Goal: Transaction & Acquisition: Purchase product/service

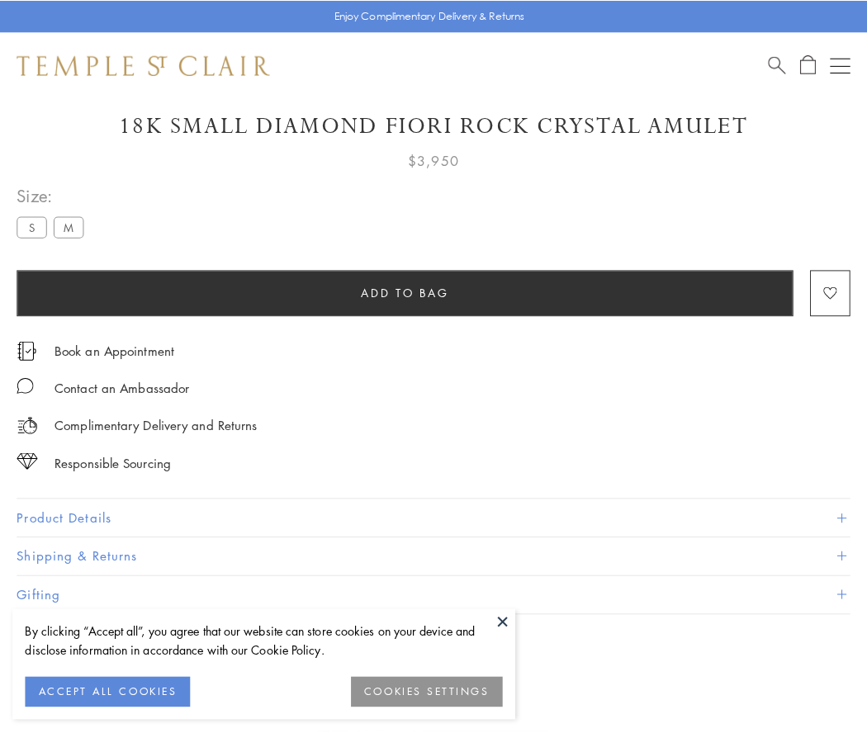
scroll to position [91, 0]
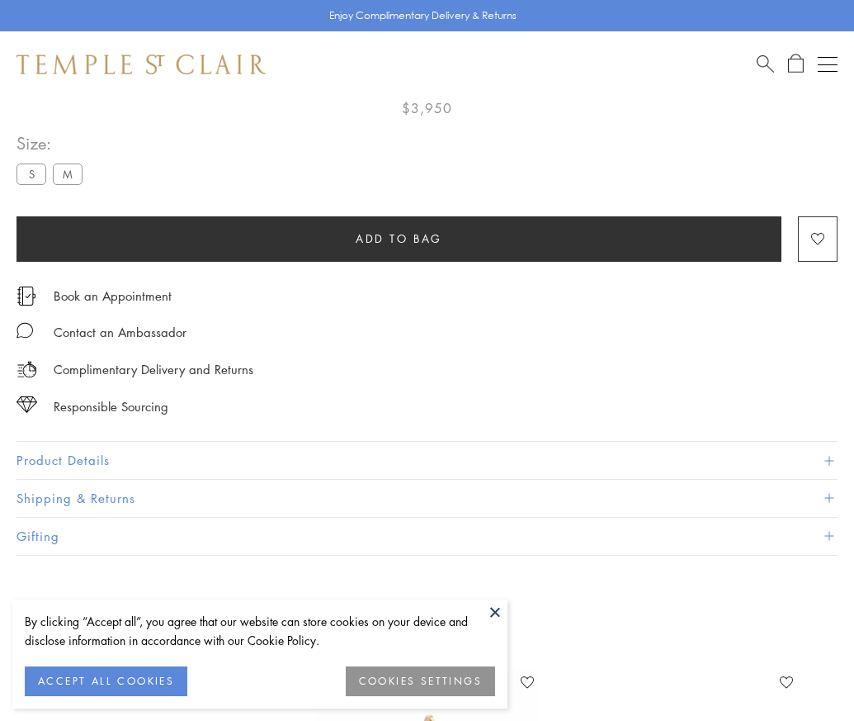
click at [399, 238] on span "Add to bag" at bounding box center [399, 238] width 87 height 18
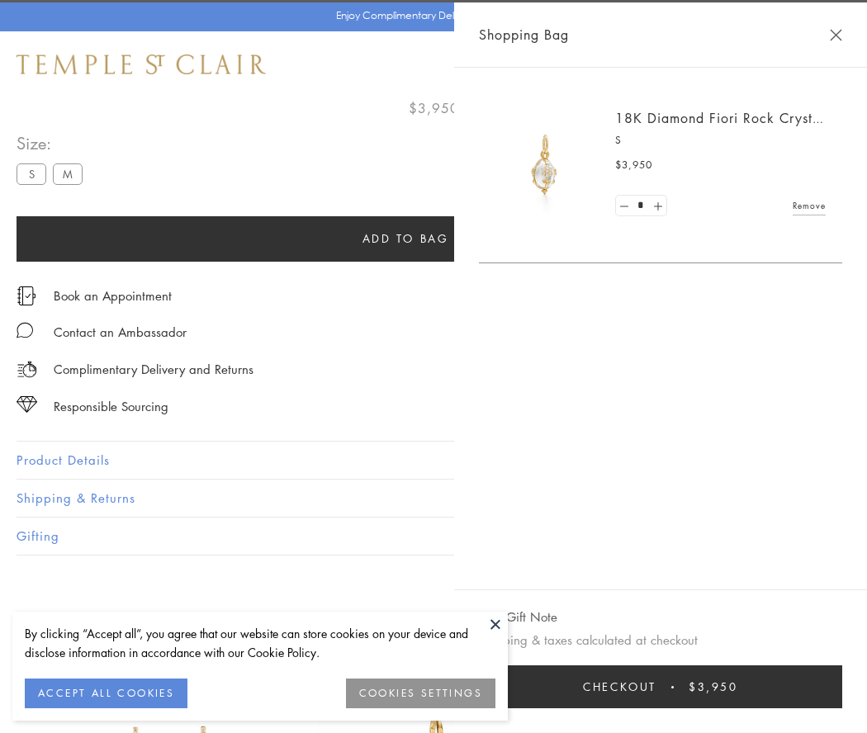
click at [777, 687] on button "Checkout $3,950" at bounding box center [660, 686] width 363 height 43
